Goal: Task Accomplishment & Management: Use online tool/utility

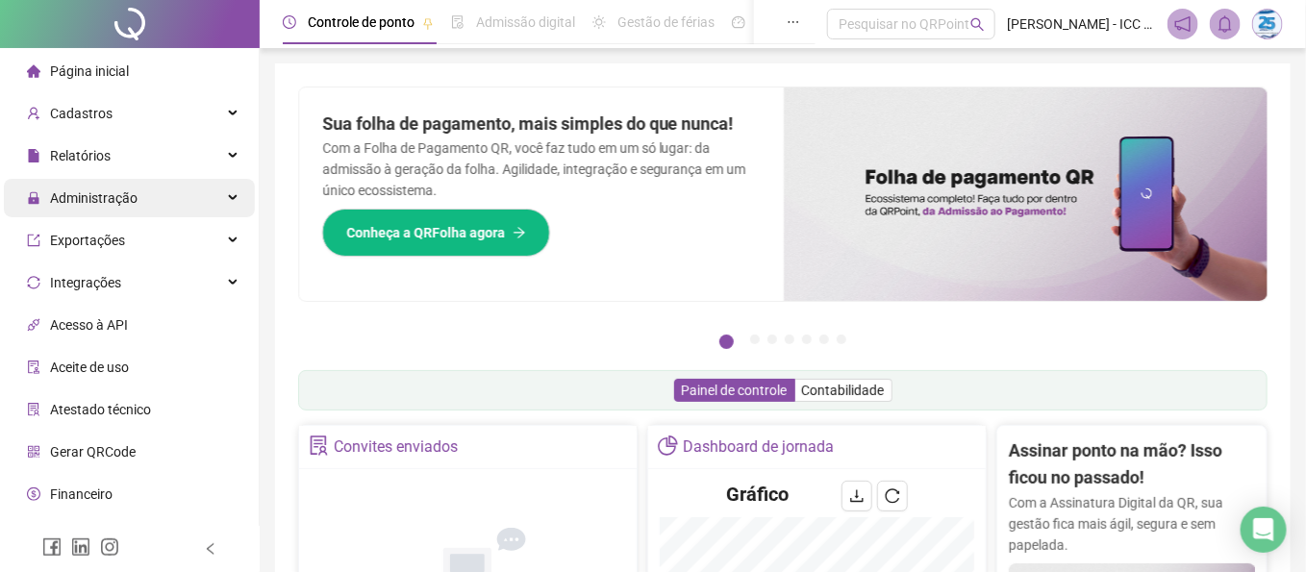
click at [205, 195] on div "Administração" at bounding box center [129, 198] width 251 height 38
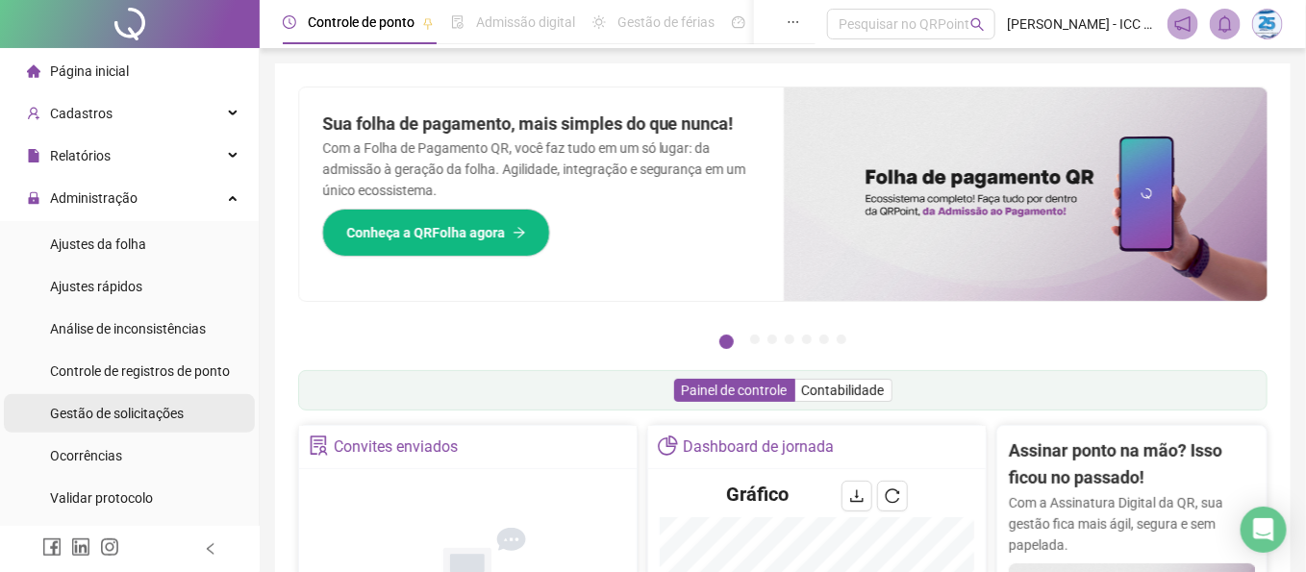
click at [149, 414] on span "Gestão de solicitações" at bounding box center [117, 413] width 134 height 15
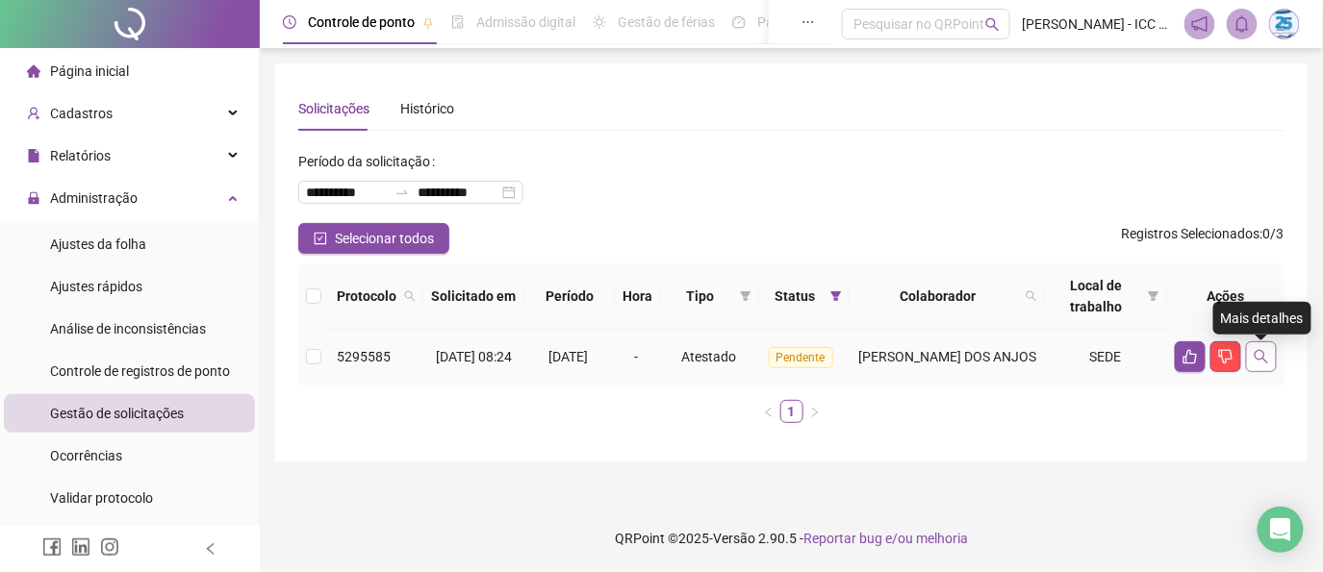
click at [1272, 356] on button "button" at bounding box center [1261, 356] width 31 height 31
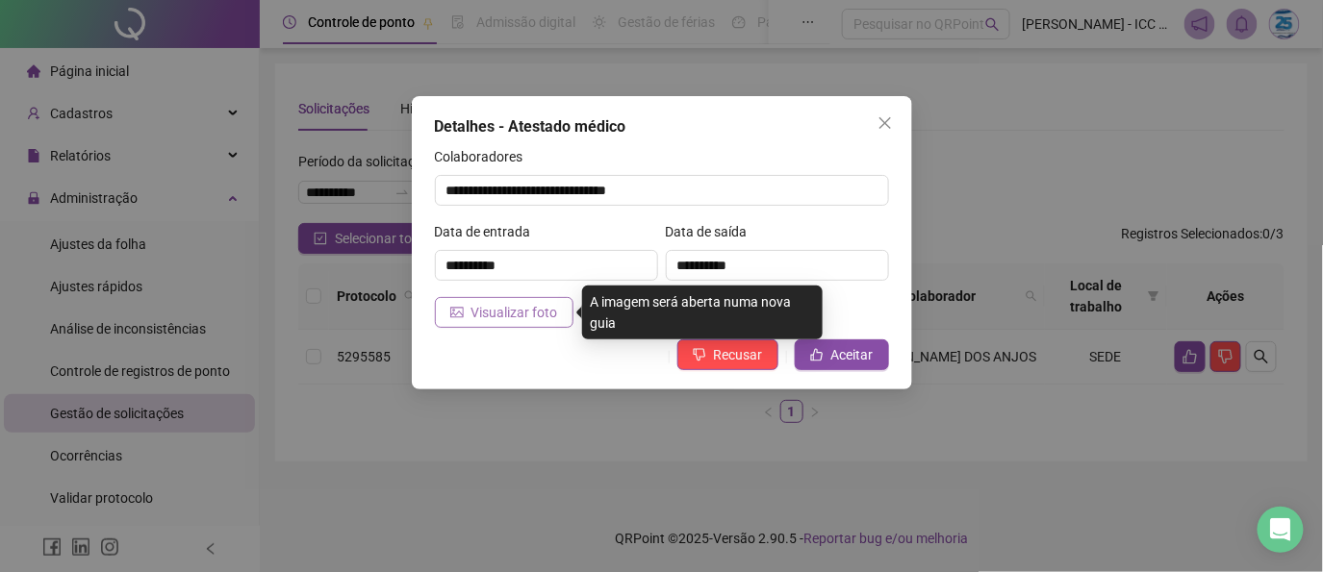
click at [517, 310] on span "Visualizar foto" at bounding box center [514, 312] width 87 height 21
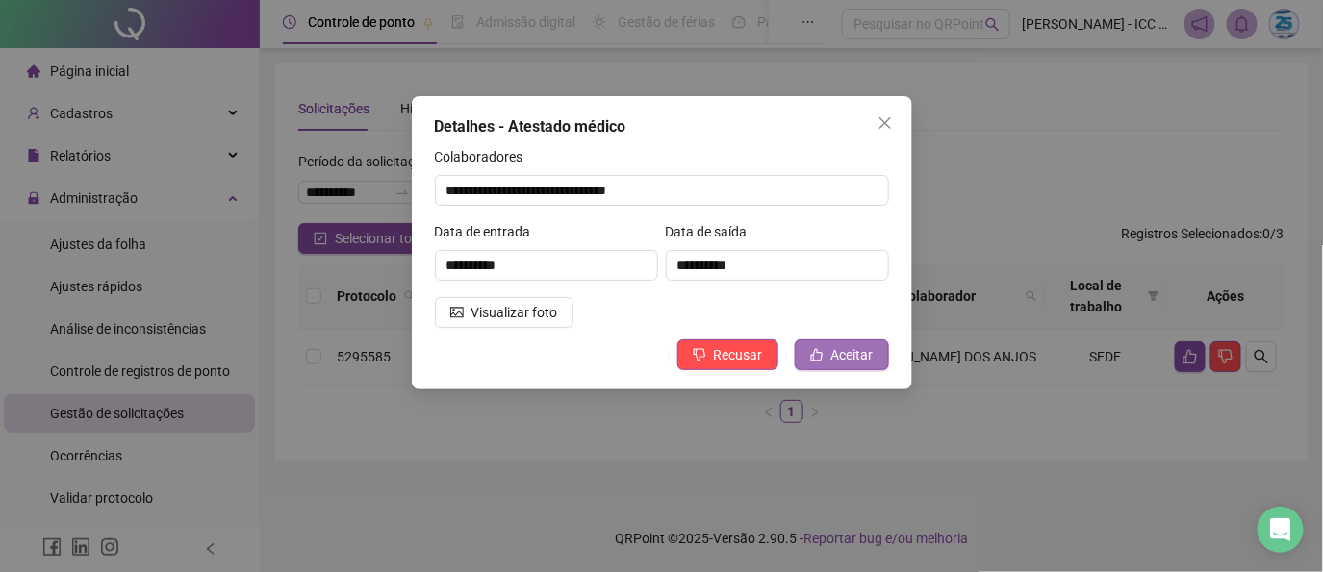
click at [858, 357] on span "Aceitar" at bounding box center [852, 354] width 42 height 21
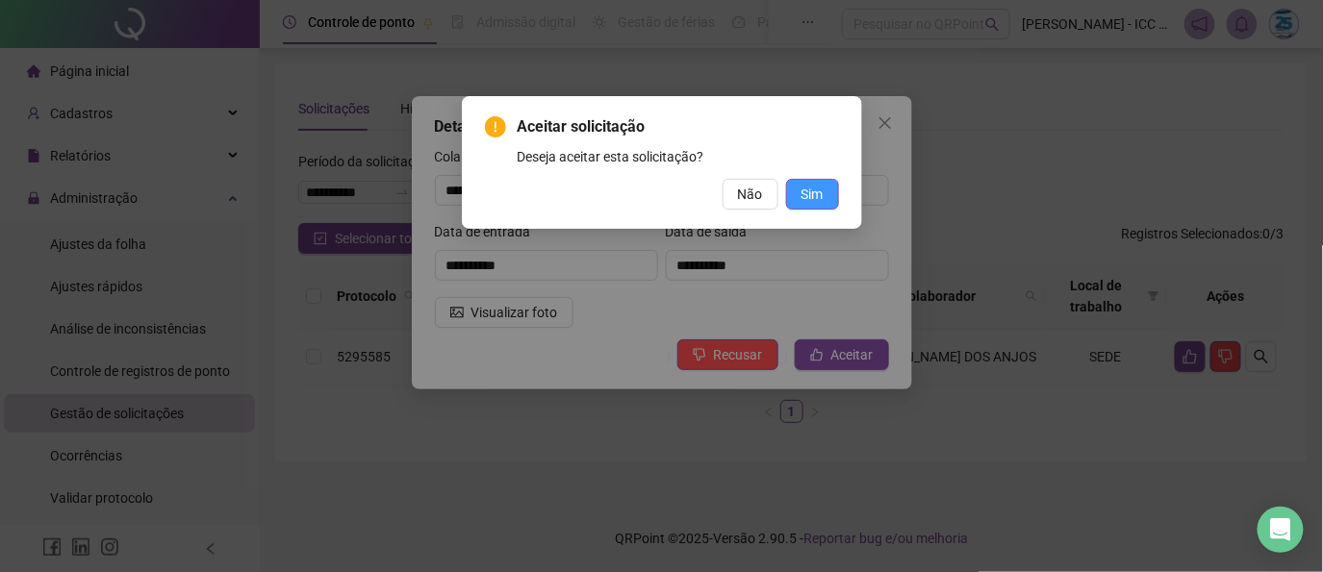
click at [832, 184] on button "Sim" at bounding box center [812, 194] width 53 height 31
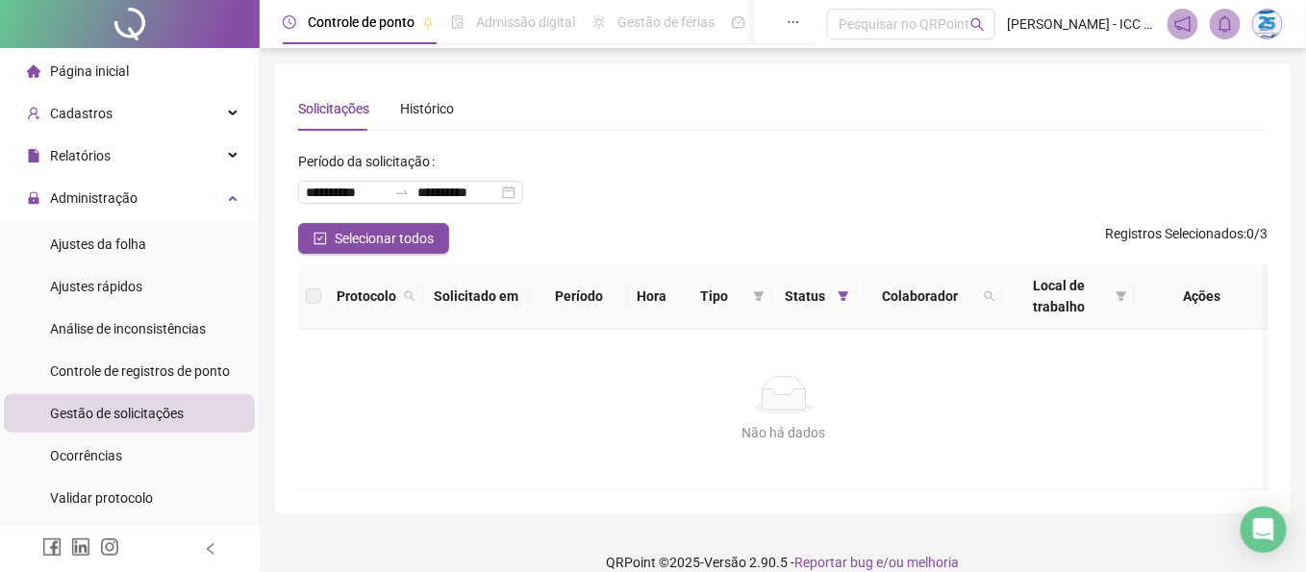
click at [106, 72] on span "Página inicial" at bounding box center [89, 70] width 79 height 15
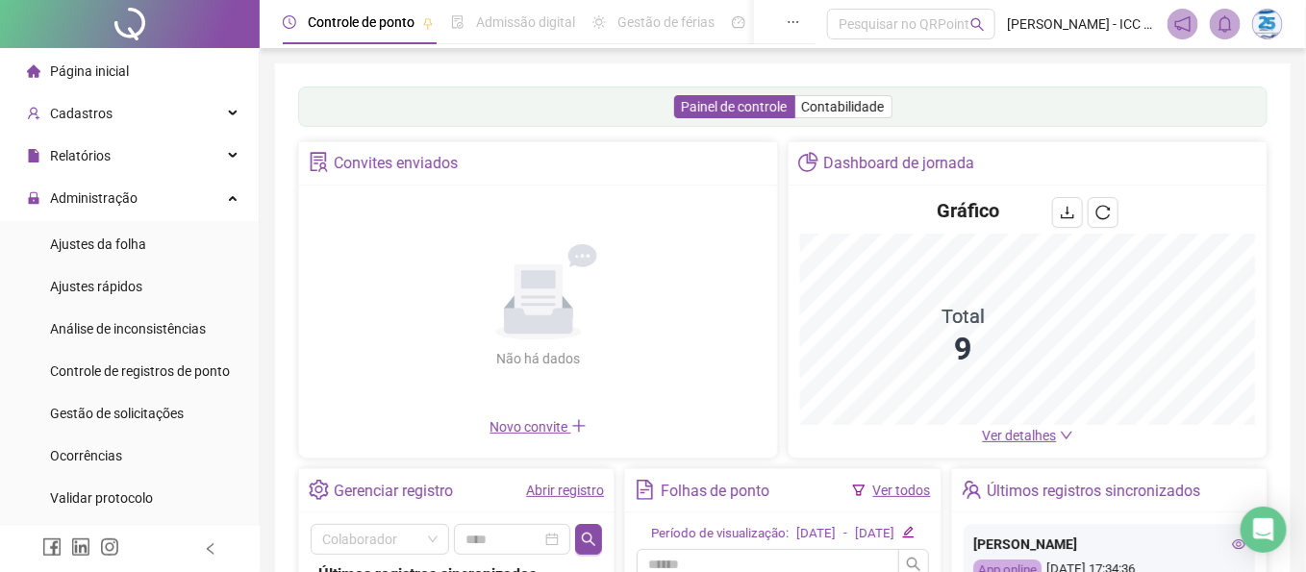
click at [937, 493] on div "Folhas de ponto Ver todos" at bounding box center [782, 490] width 315 height 43
click at [926, 493] on link "Ver todos" at bounding box center [902, 490] width 58 height 15
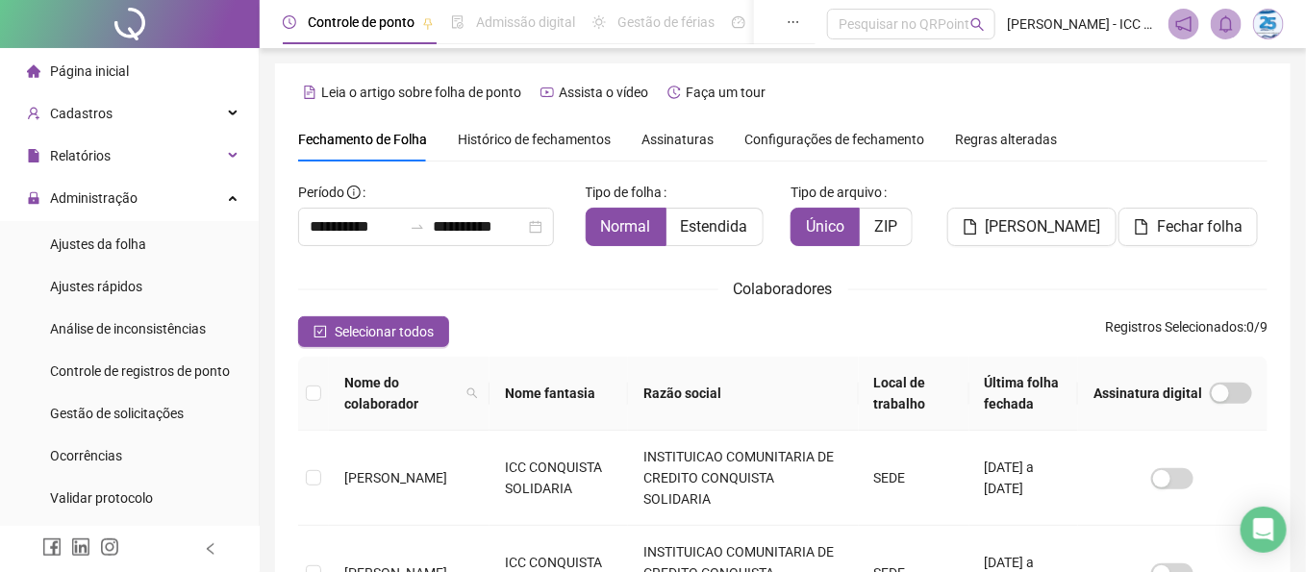
scroll to position [107, 0]
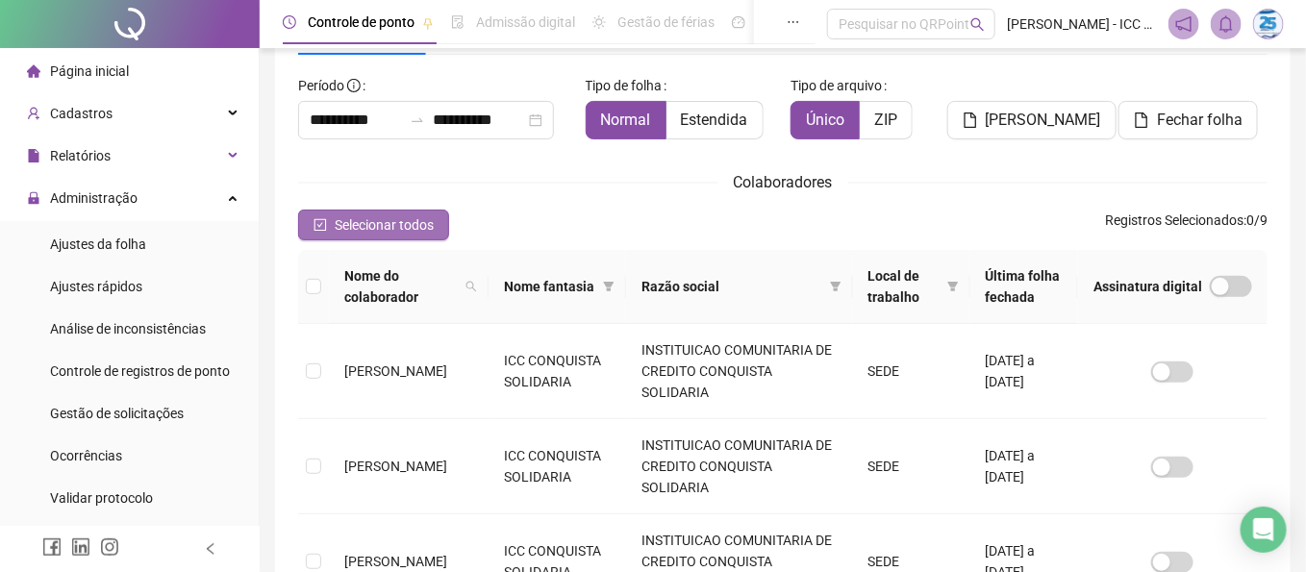
click at [365, 214] on span "Selecionar todos" at bounding box center [384, 224] width 99 height 21
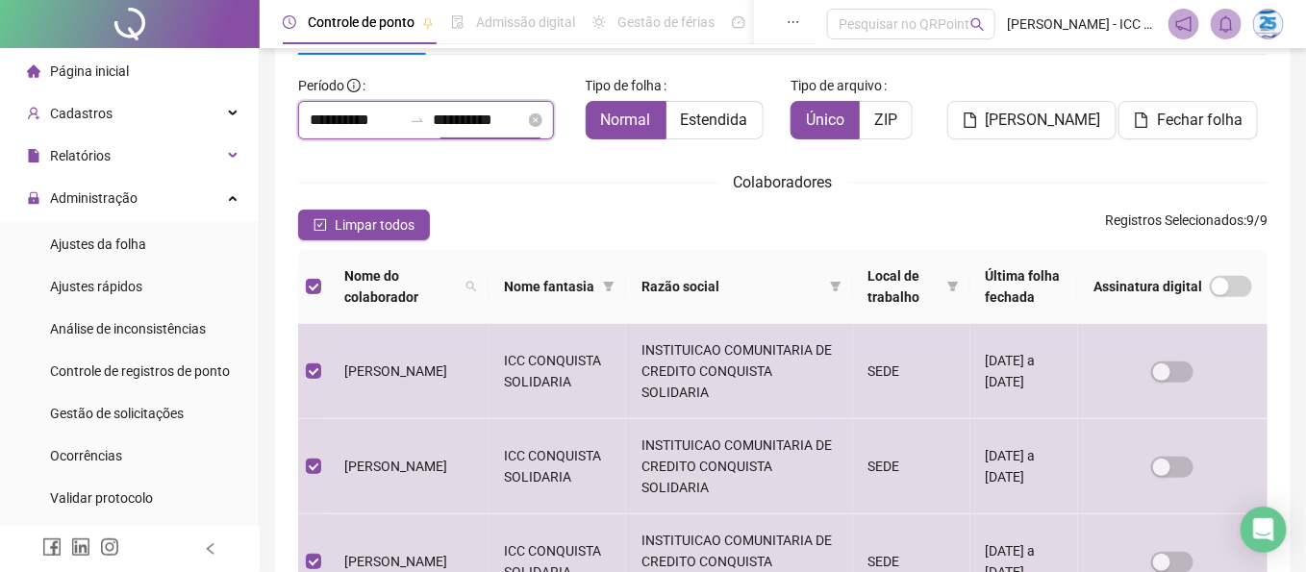
click at [478, 120] on input "**********" at bounding box center [479, 120] width 92 height 23
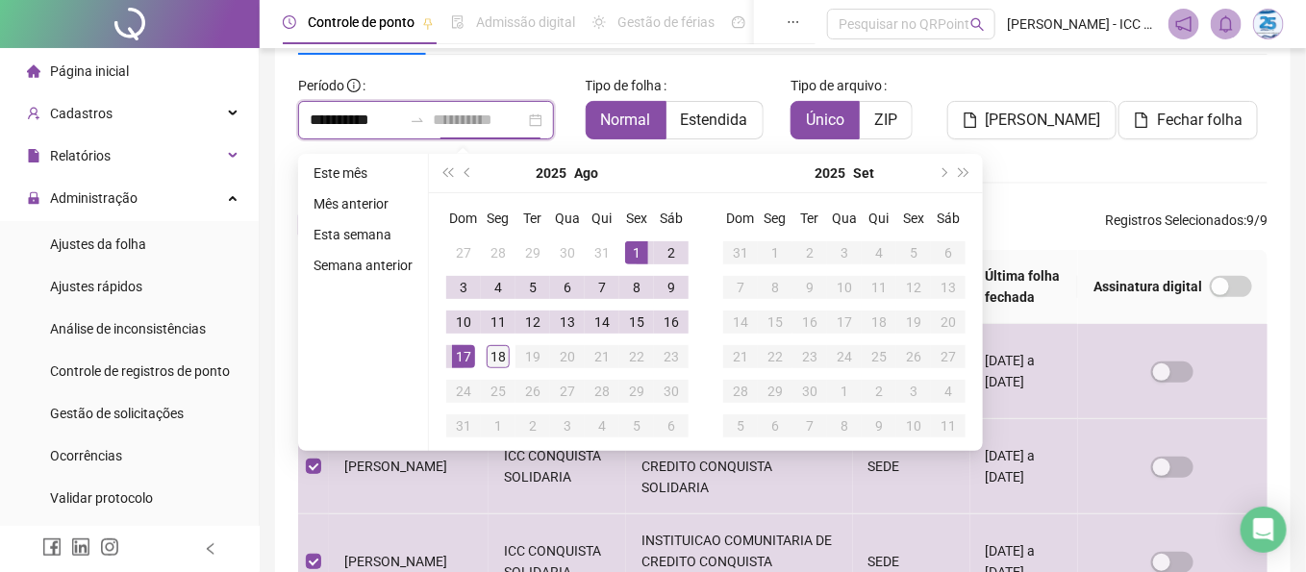
type input "**********"
click at [497, 359] on div "18" at bounding box center [498, 356] width 23 height 23
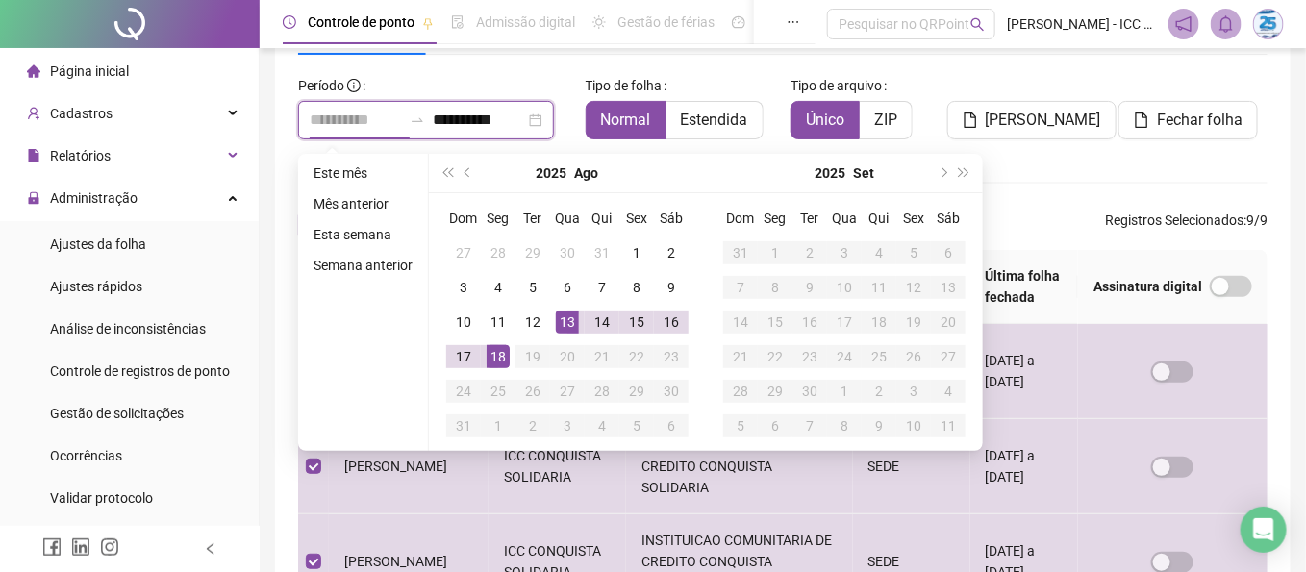
type input "**********"
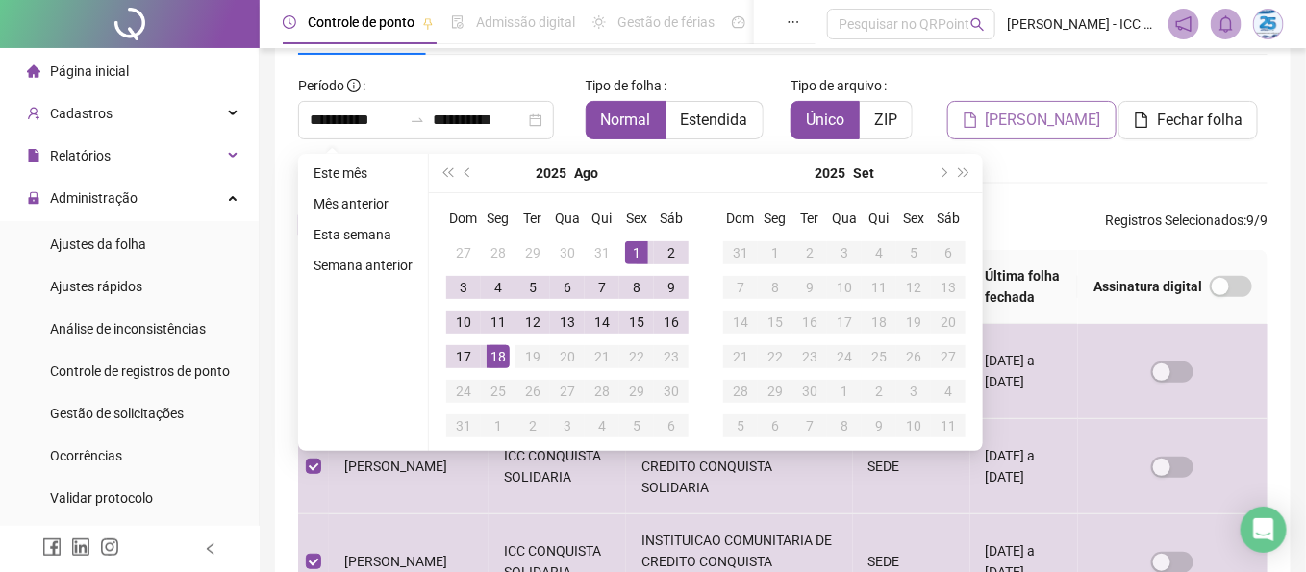
click at [1058, 128] on span "[PERSON_NAME]" at bounding box center [1043, 120] width 115 height 23
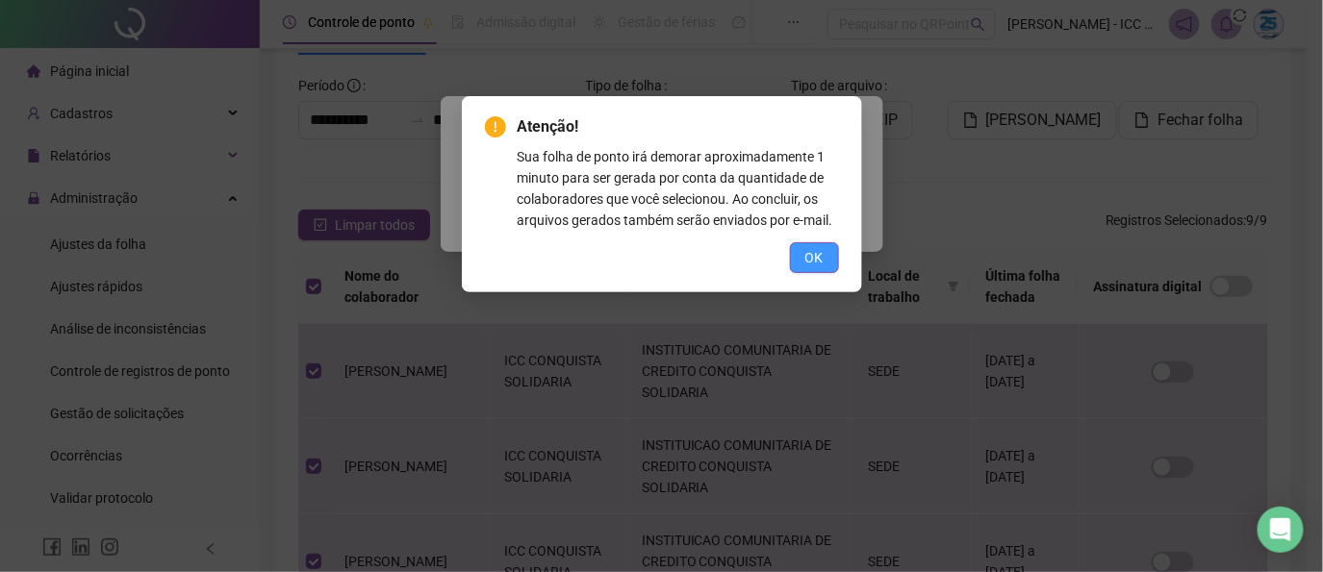
click at [816, 251] on span "OK" at bounding box center [814, 257] width 18 height 21
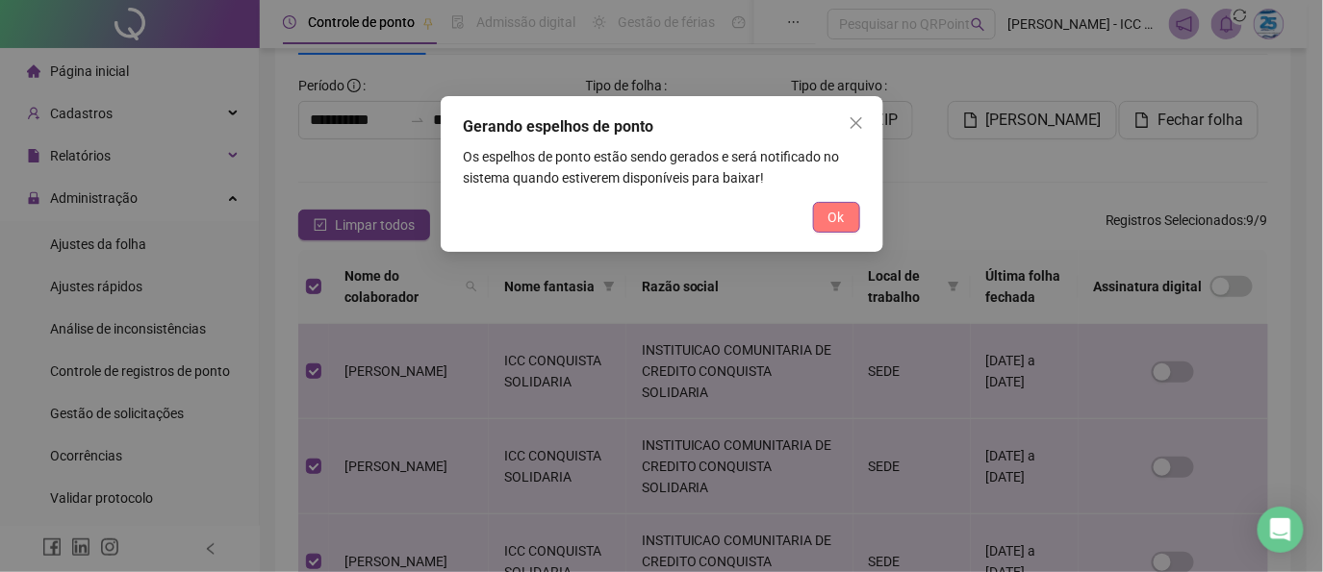
click at [831, 222] on span "Ok" at bounding box center [836, 217] width 16 height 21
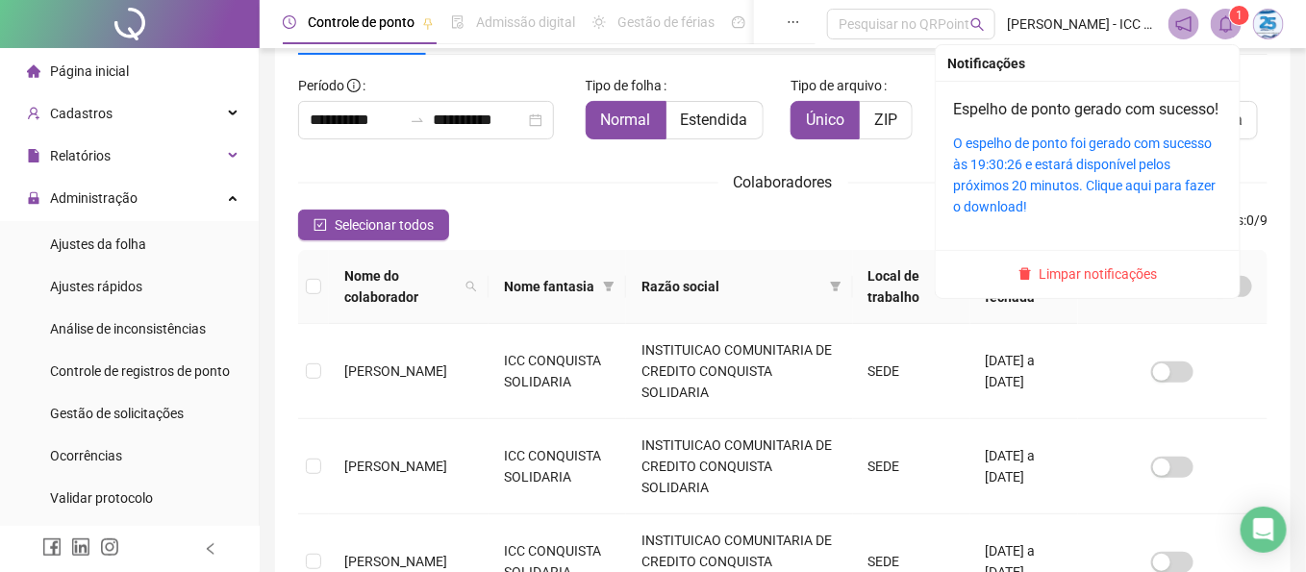
click at [1218, 25] on icon "bell" at bounding box center [1226, 23] width 17 height 17
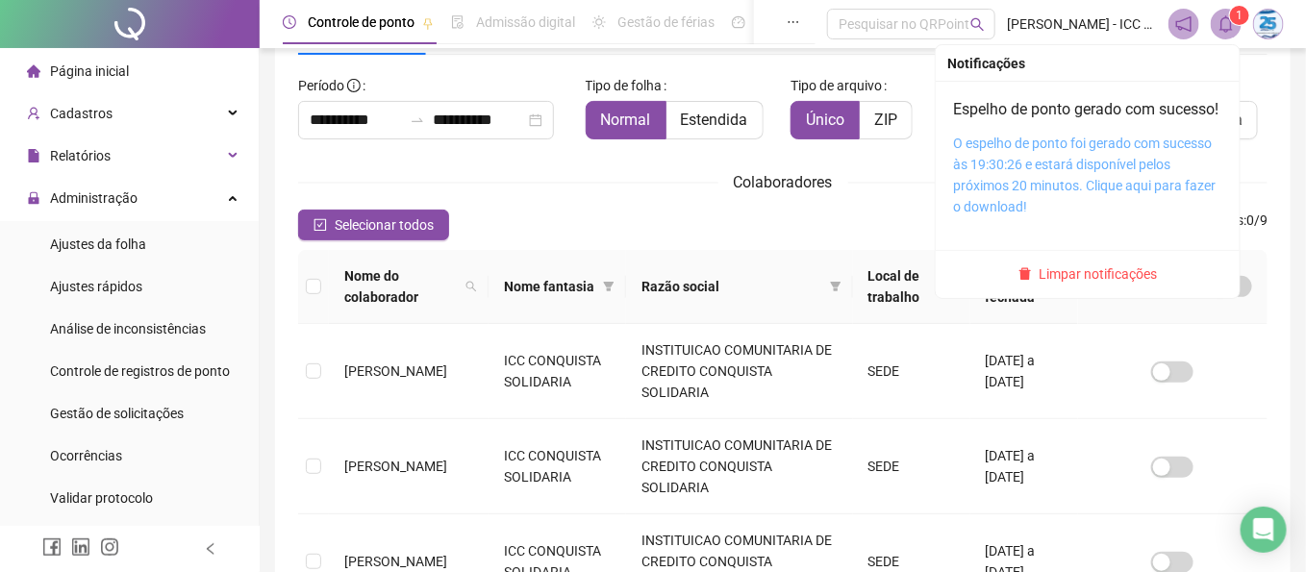
click at [1102, 178] on link "O espelho de ponto foi gerado com sucesso às 19:30:26 e estará disponível pelos…" at bounding box center [1084, 175] width 263 height 79
